Goal: Task Accomplishment & Management: Use online tool/utility

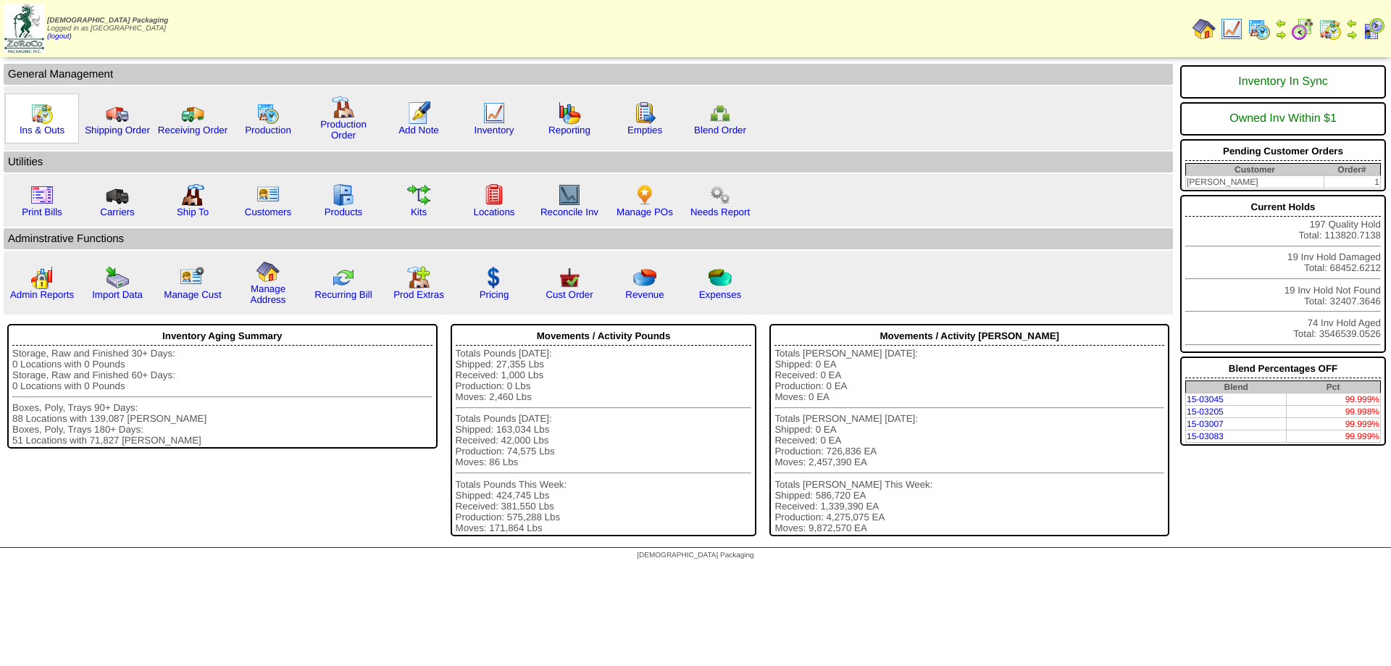
click at [41, 121] on img at bounding box center [41, 112] width 23 height 23
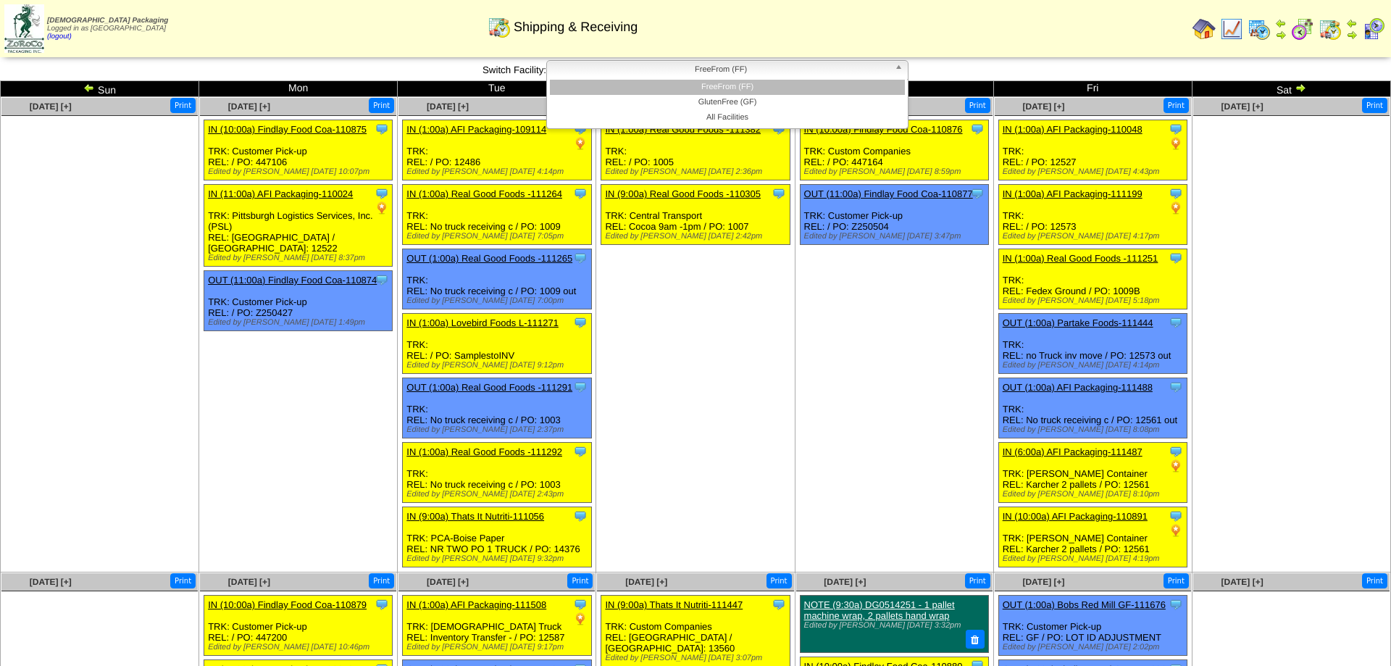
click at [807, 66] on span "FreeFrom (FF)" at bounding box center [721, 69] width 336 height 17
click at [747, 87] on li "FreeFrom (FF)" at bounding box center [727, 87] width 355 height 15
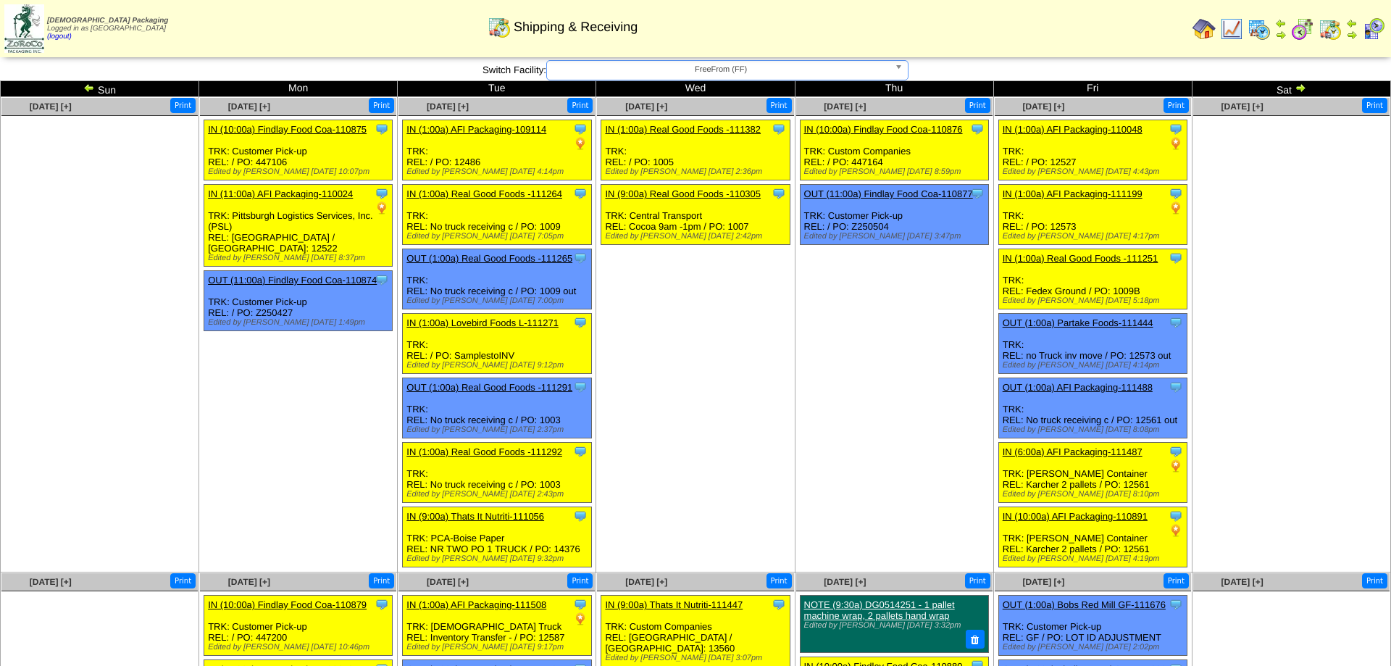
click at [1305, 91] on img at bounding box center [1300, 88] width 12 height 12
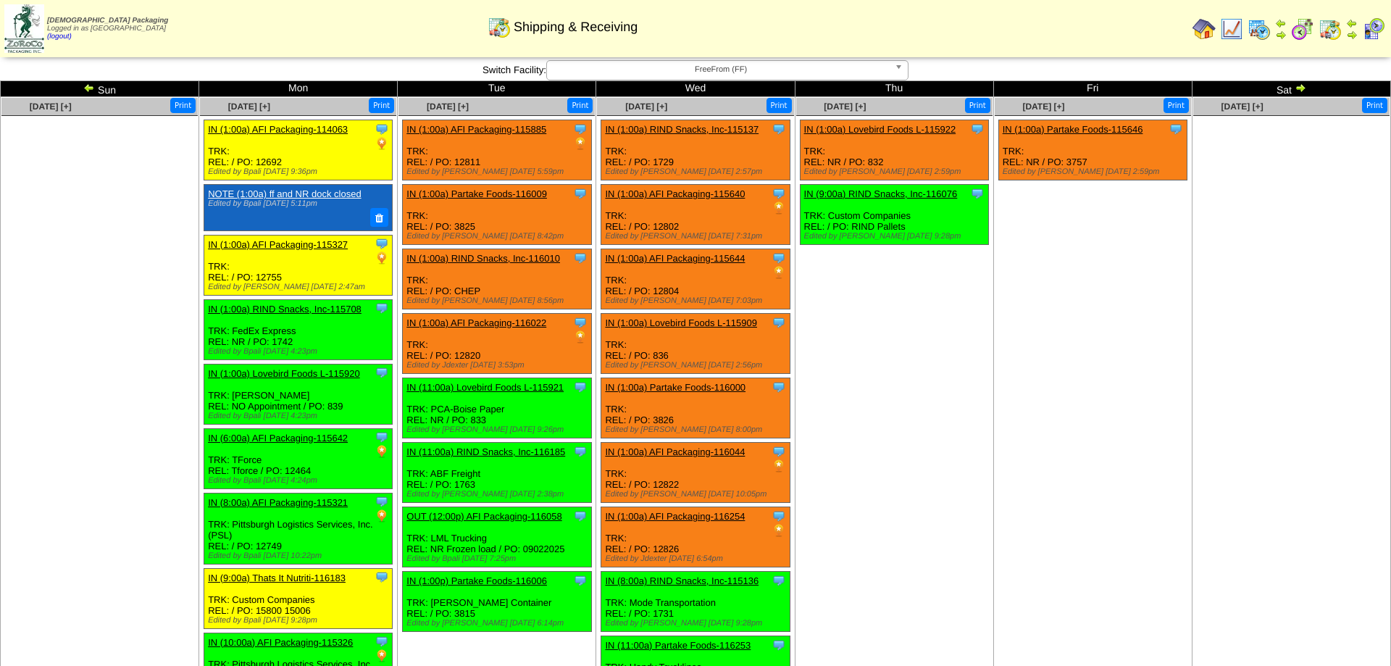
click at [132, 195] on ul at bounding box center [99, 224] width 196 height 217
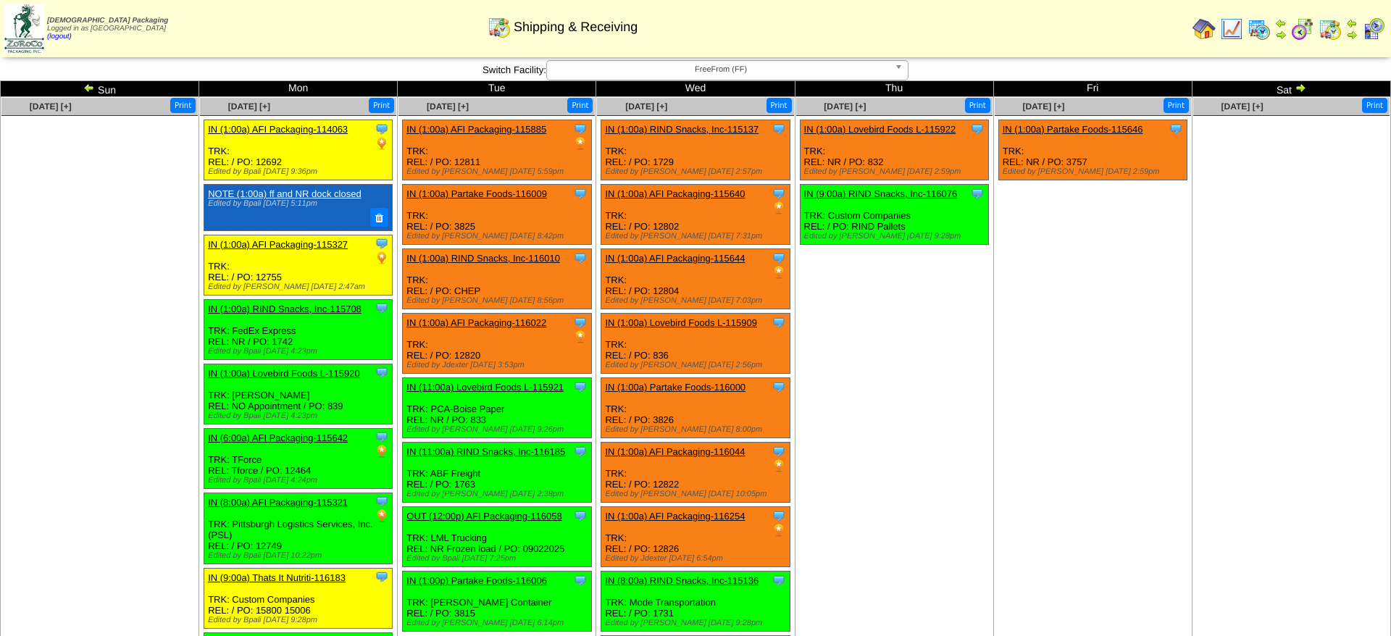
click at [175, 331] on ul at bounding box center [99, 224] width 196 height 217
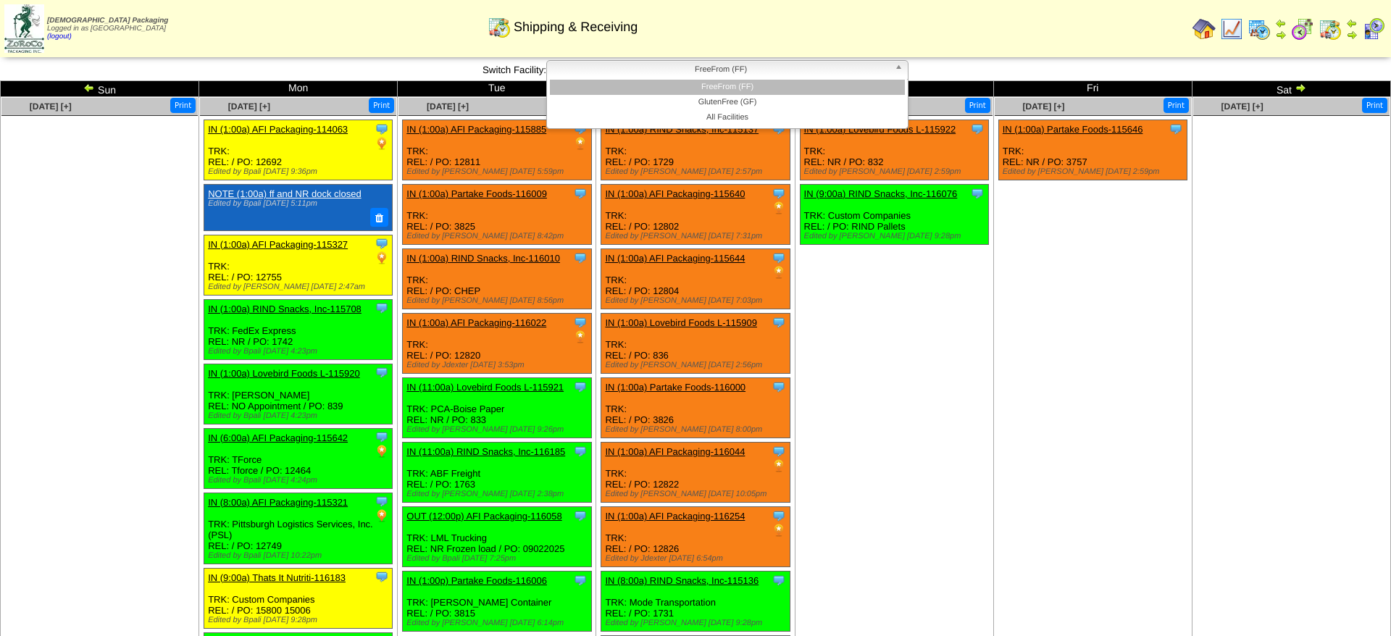
click at [782, 75] on span "FreeFrom (FF)" at bounding box center [721, 69] width 336 height 17
click at [741, 105] on li "GlutenFree (GF)" at bounding box center [727, 102] width 355 height 15
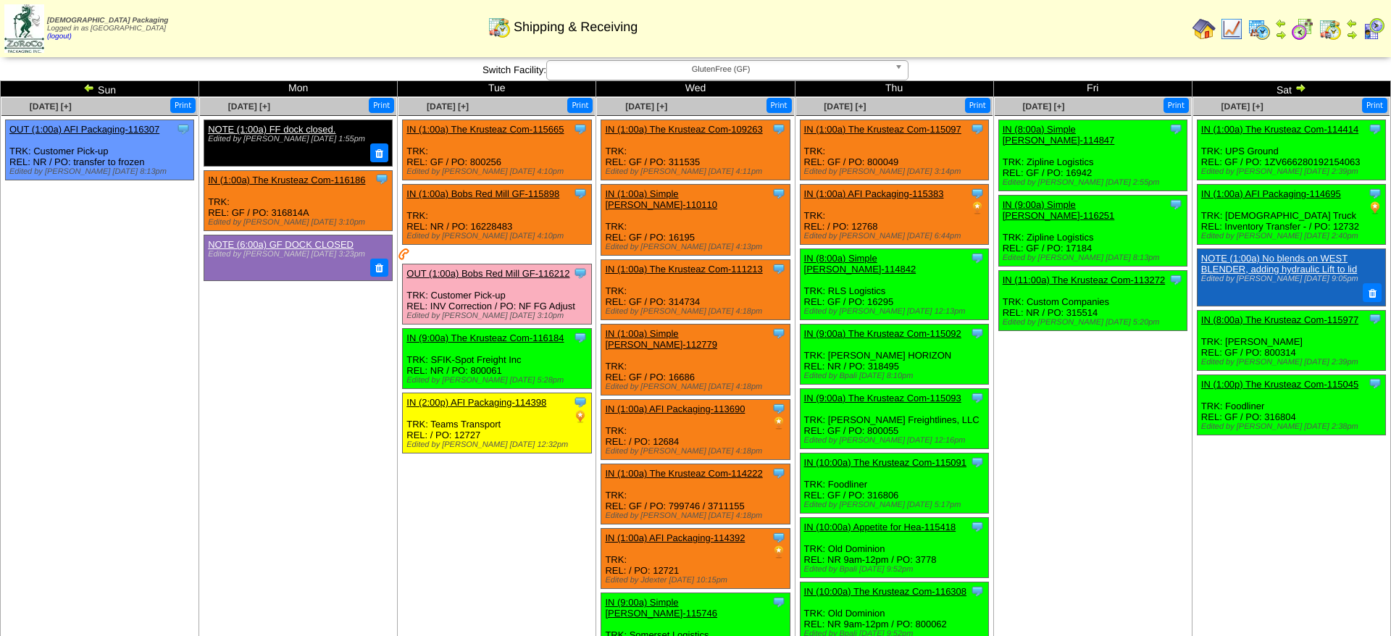
click at [176, 361] on td "[DATE] [+] Print Clone Item OUT (1:00a) AFI Packaging-116307 AFI Packaging Sche…" at bounding box center [100, 549] width 198 height 905
